Goal: Obtain resource: Obtain resource

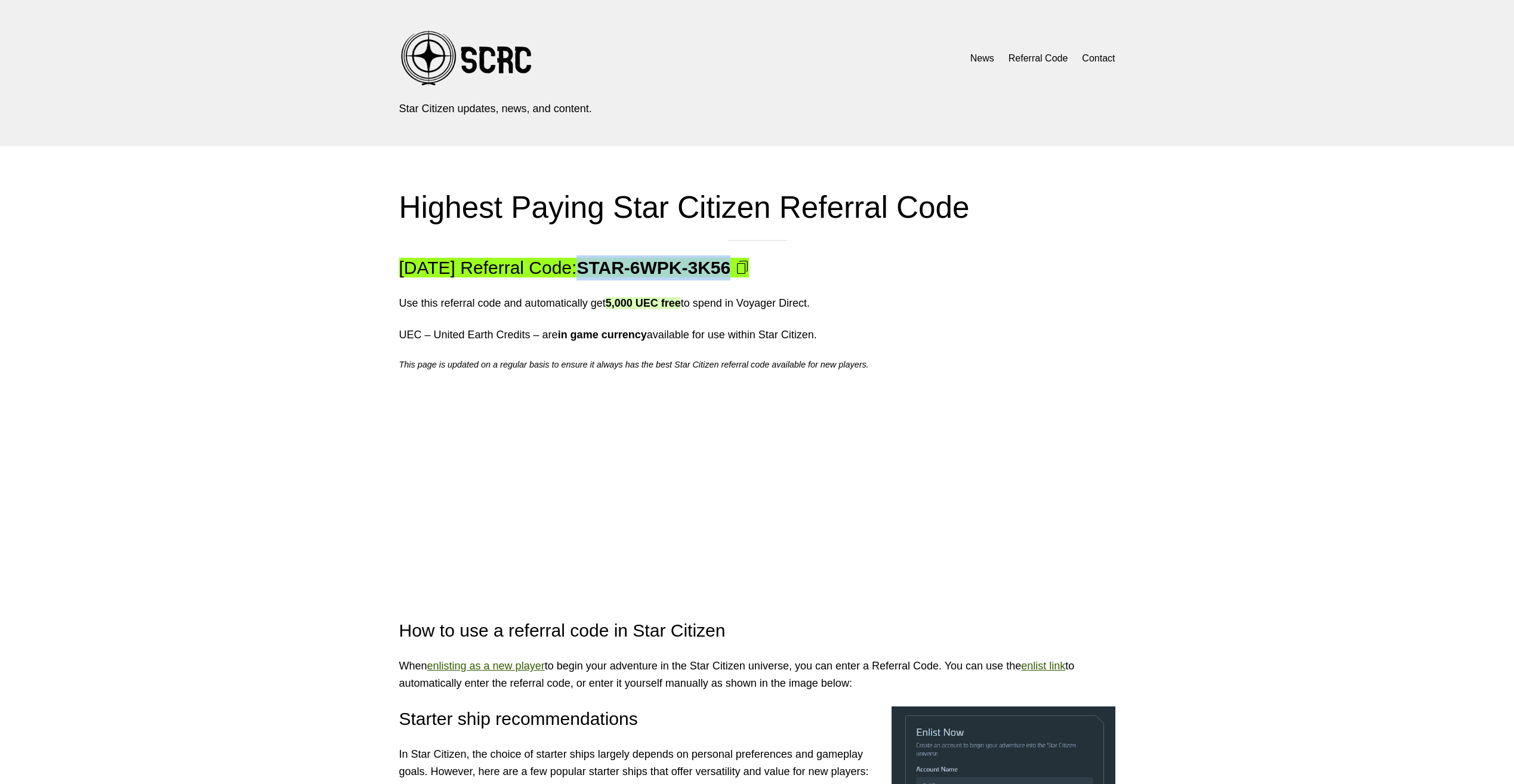
drag, startPoint x: 622, startPoint y: 268, endPoint x: 771, endPoint y: 278, distance: 149.3
click at [749, 277] on mark "[DATE] Referral Code: STAR-6WPK-3K56" at bounding box center [574, 268] width 350 height 20
click at [749, 270] on img at bounding box center [743, 268] width 13 height 13
copy strong "STAR-6WPK-3K56"
click at [780, 270] on span "| Copied!" at bounding box center [771, 268] width 71 height 20
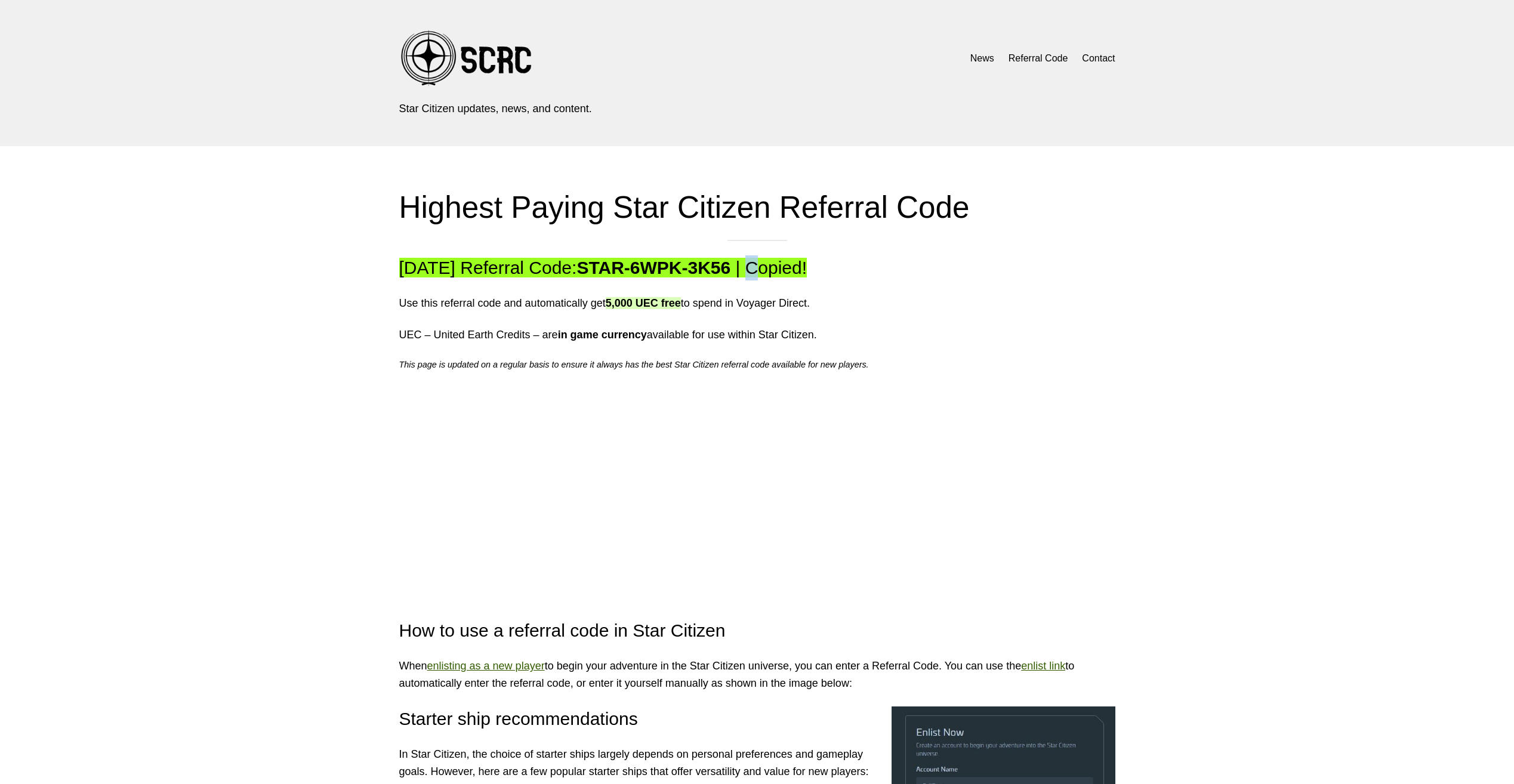
copy span
click at [1052, 294] on div "[DATE] Referral Code: STAR-6WPK-3K56 | Copied! Use this referral code and autom…" at bounding box center [757, 313] width 716 height 116
